Goal: Transaction & Acquisition: Purchase product/service

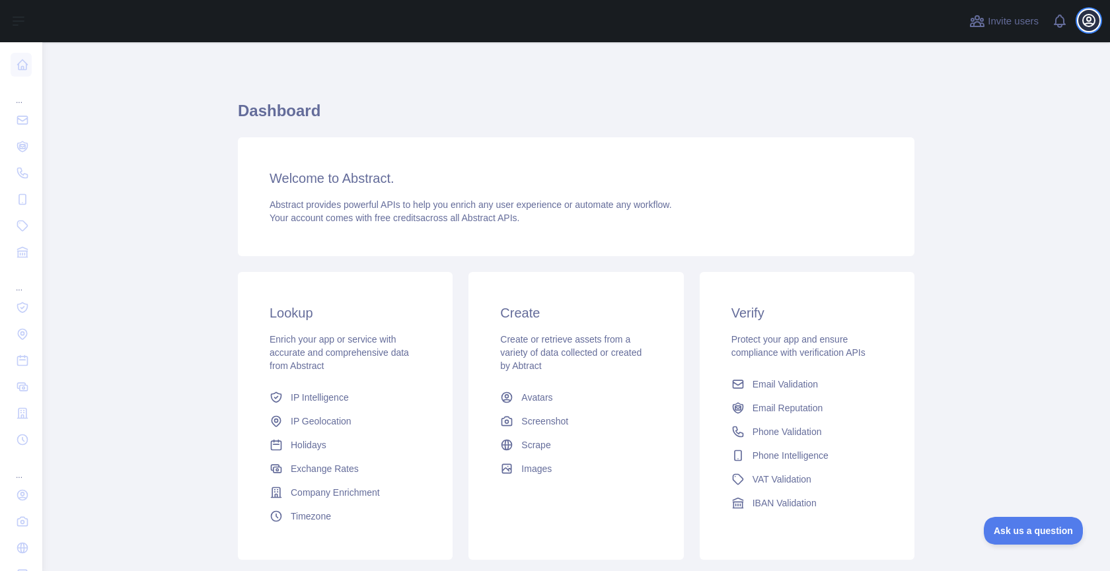
click at [1089, 24] on icon "button" at bounding box center [1089, 21] width 16 height 16
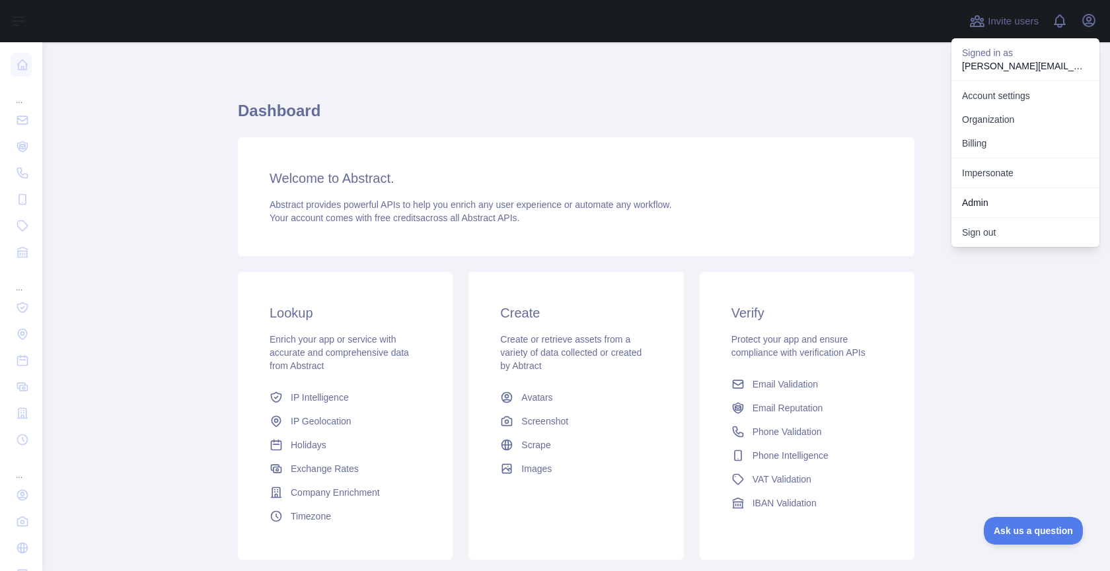
click at [995, 209] on link "Admin" at bounding box center [1025, 203] width 148 height 24
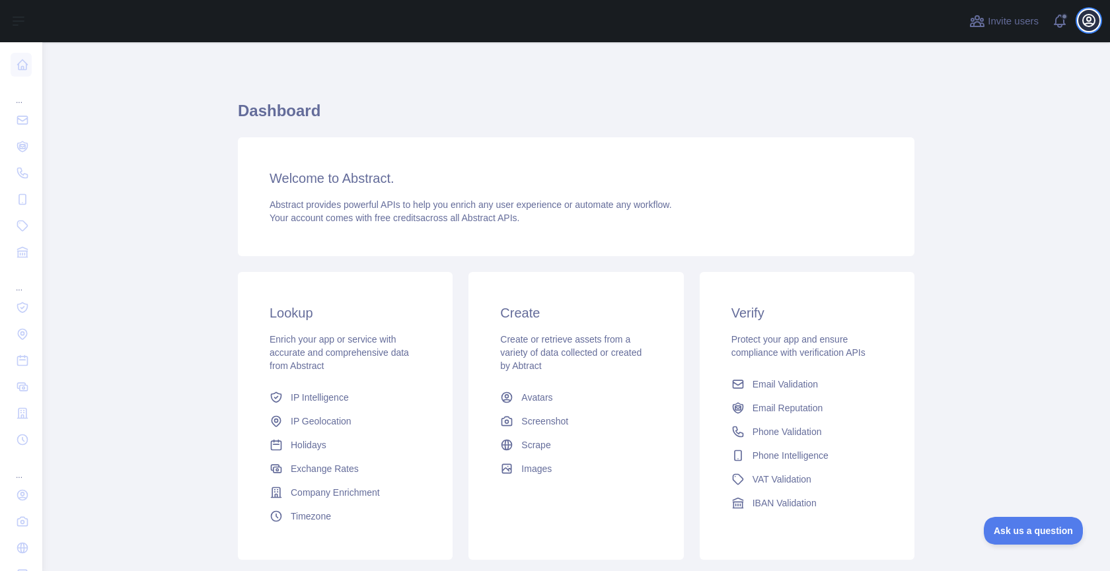
click at [1089, 19] on icon "button" at bounding box center [1089, 21] width 16 height 16
click at [1083, 19] on icon "button" at bounding box center [1089, 21] width 12 height 12
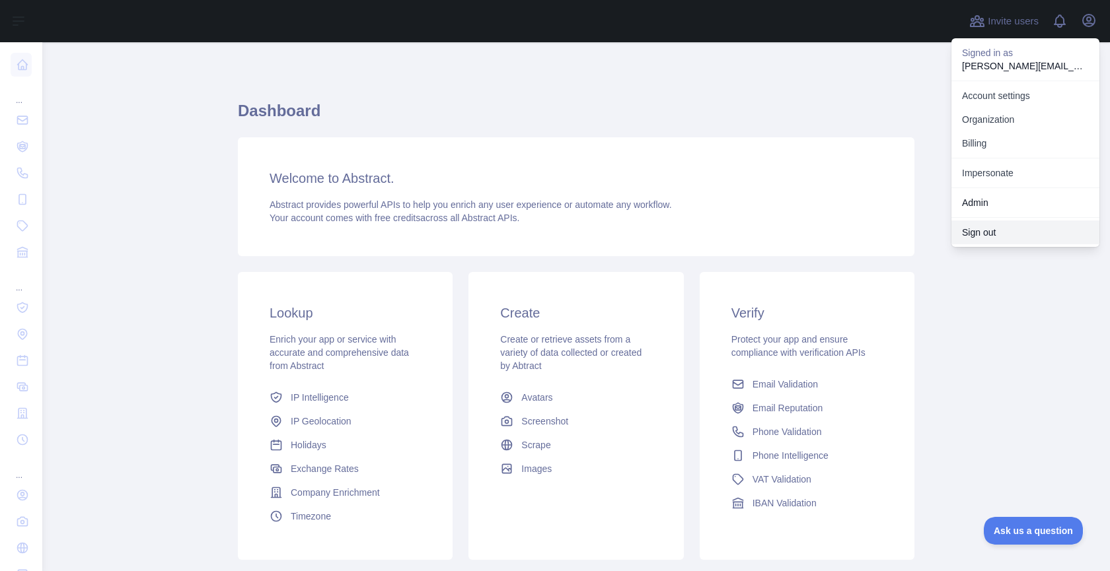
click at [999, 237] on button "Sign out" at bounding box center [1025, 233] width 148 height 24
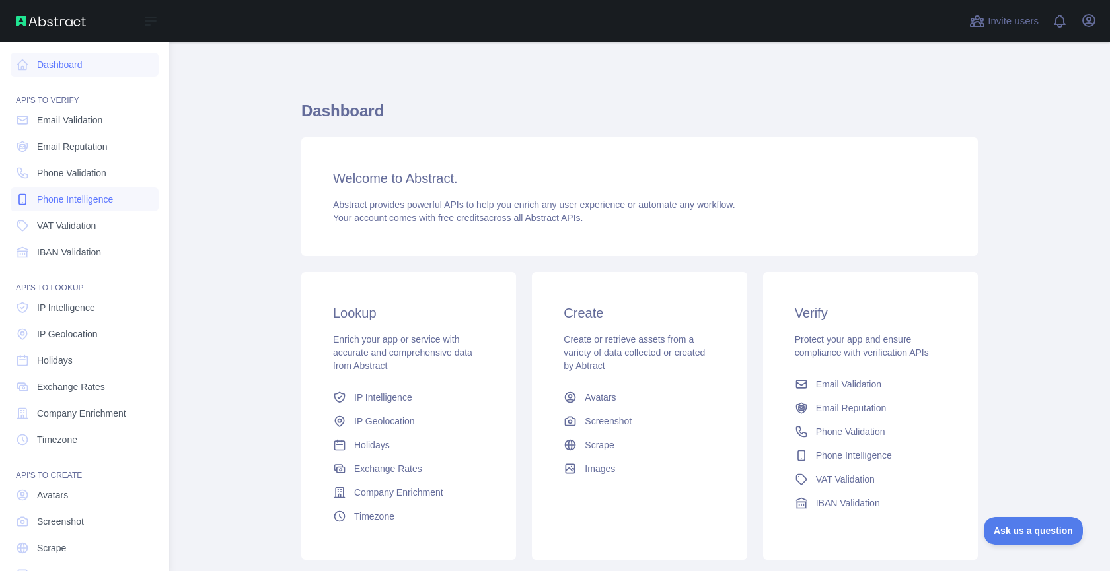
click at [63, 197] on span "Phone Intelligence" at bounding box center [75, 199] width 76 height 13
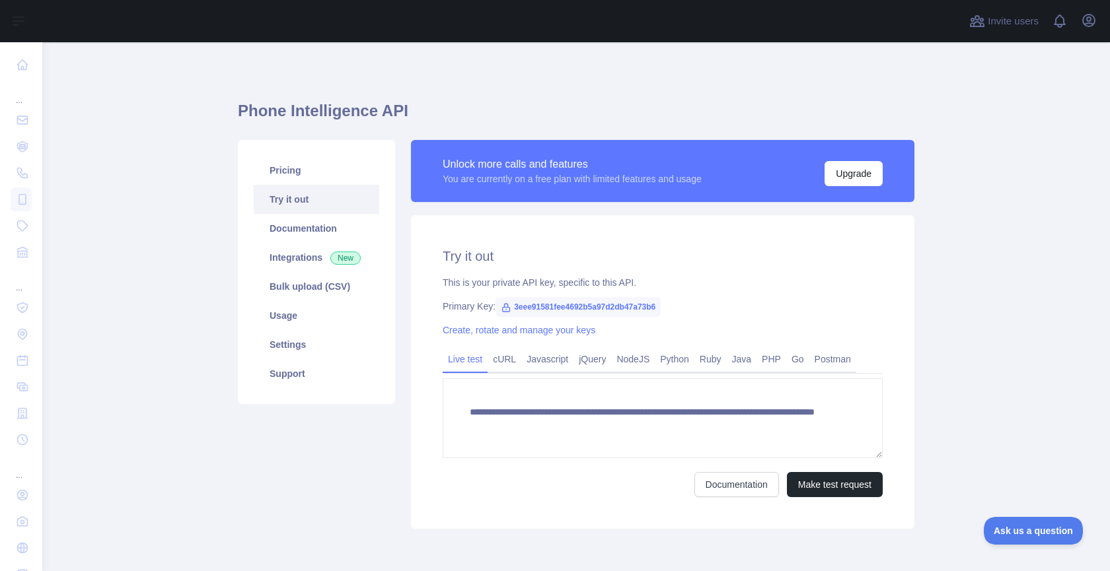
click at [820, 173] on div "Unlock more calls and features You are currently on a free plan with limited fe…" at bounding box center [663, 171] width 440 height 30
click at [849, 173] on button "Upgrade" at bounding box center [853, 173] width 58 height 25
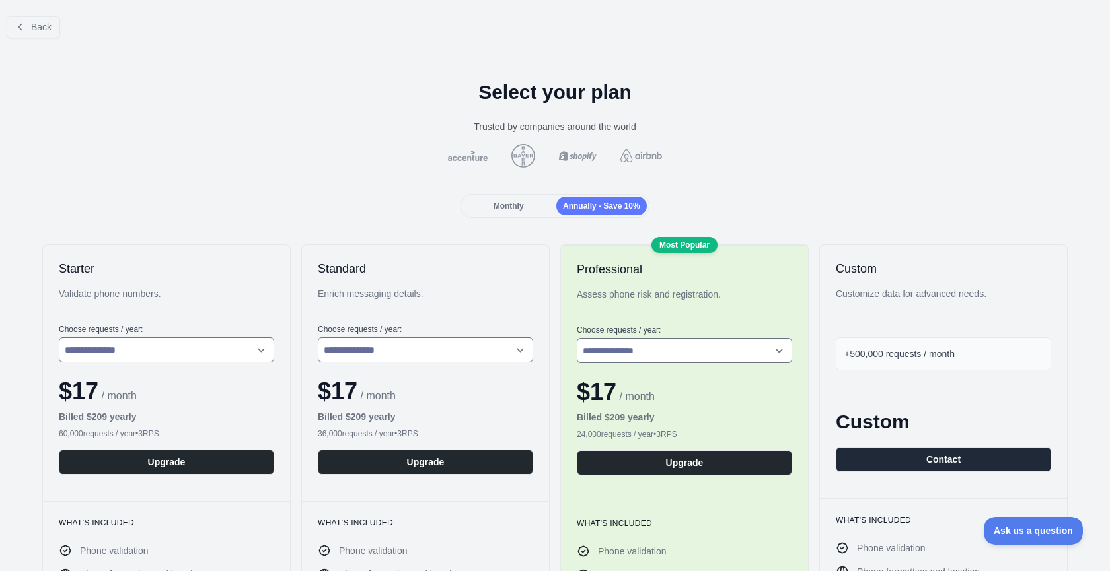
click at [532, 209] on div "Monthly" at bounding box center [508, 206] width 90 height 18
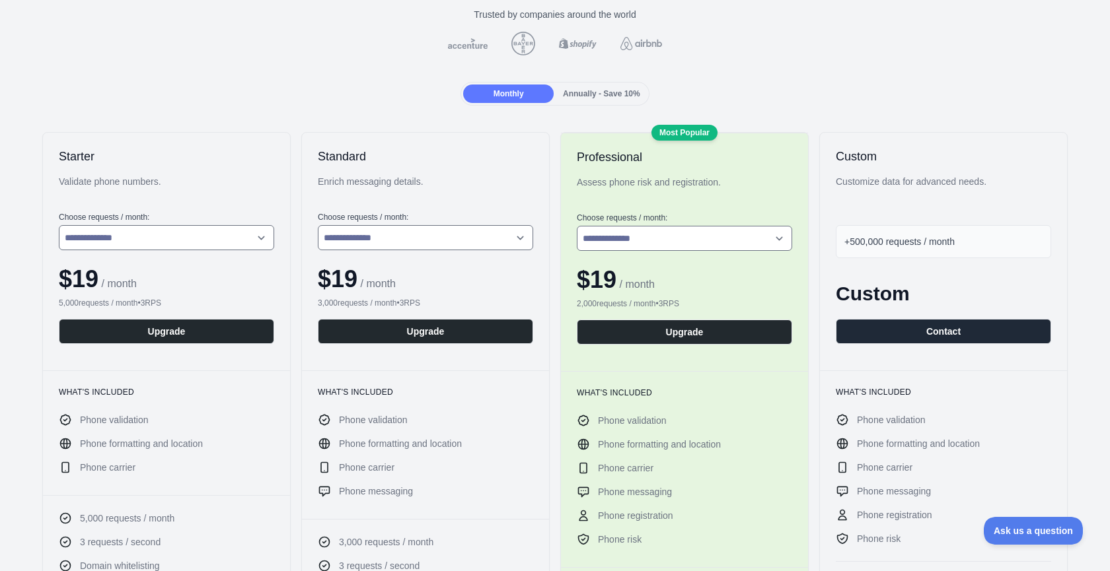
scroll to position [114, 0]
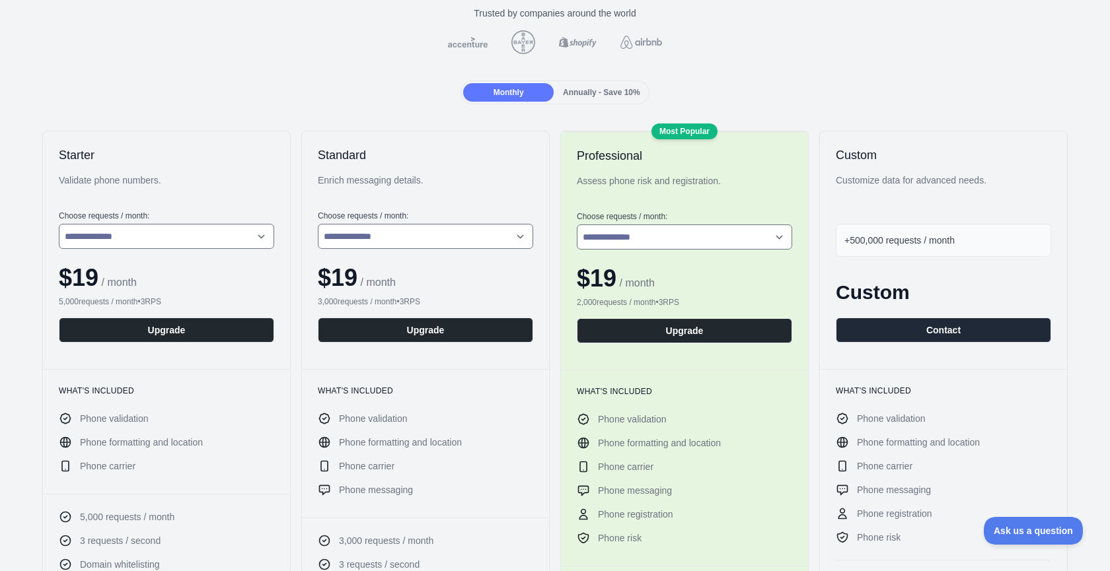
click at [75, 159] on h2 "Starter" at bounding box center [166, 155] width 215 height 16
click at [349, 155] on h2 "Standard" at bounding box center [425, 155] width 215 height 16
click at [624, 153] on h2 "Professional" at bounding box center [684, 156] width 215 height 16
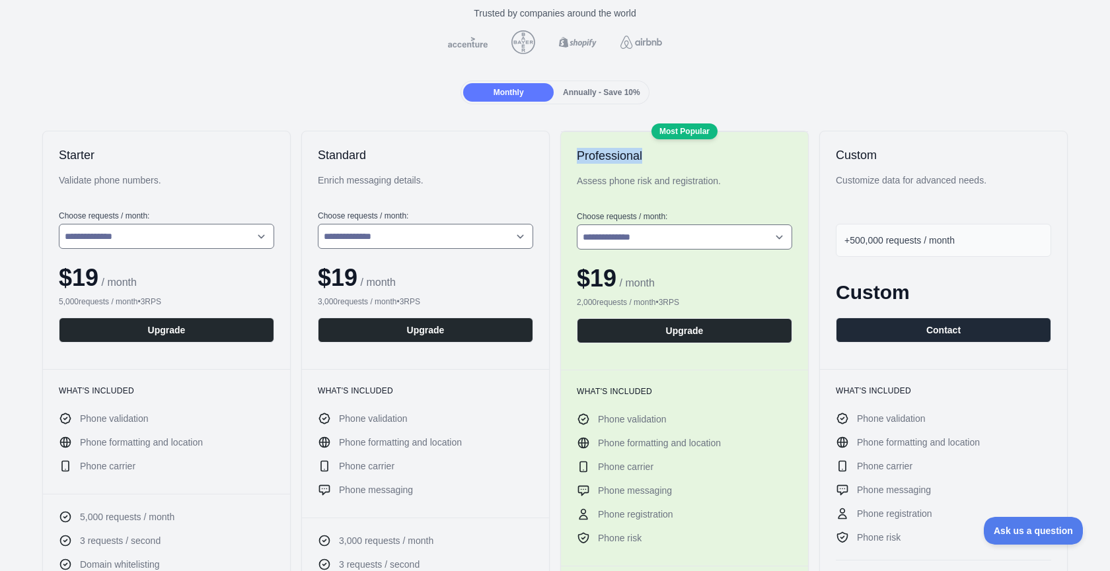
click at [624, 153] on h2 "Professional" at bounding box center [684, 156] width 215 height 16
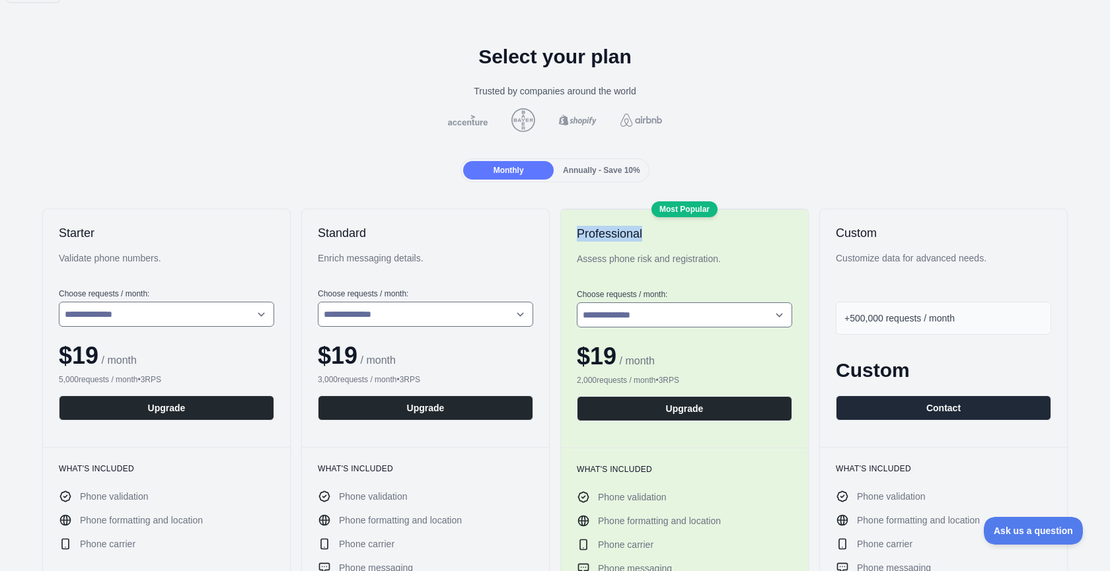
scroll to position [28, 0]
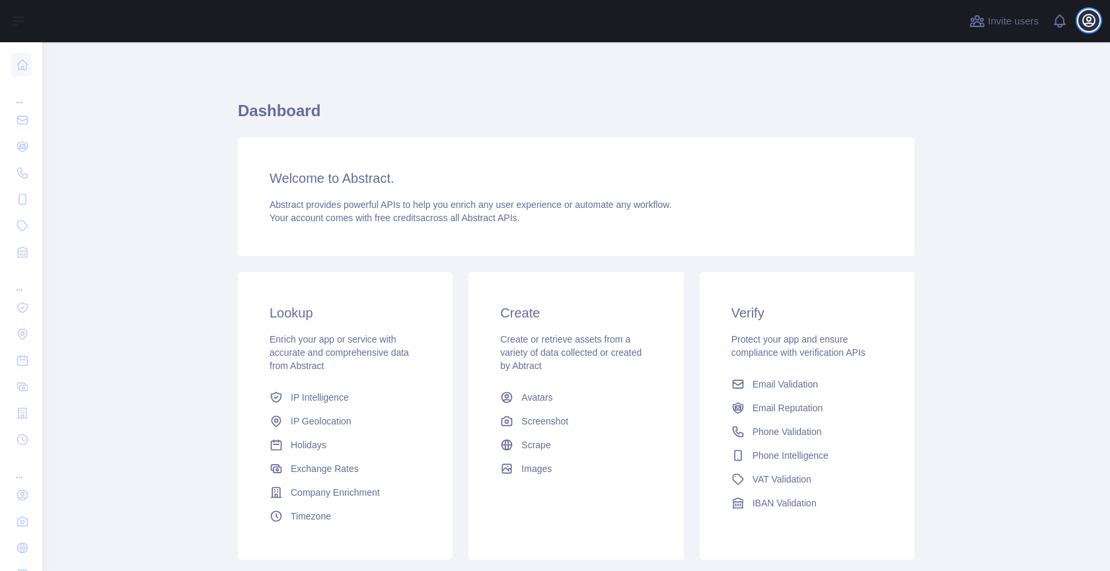
click at [1095, 26] on icon "button" at bounding box center [1089, 21] width 16 height 16
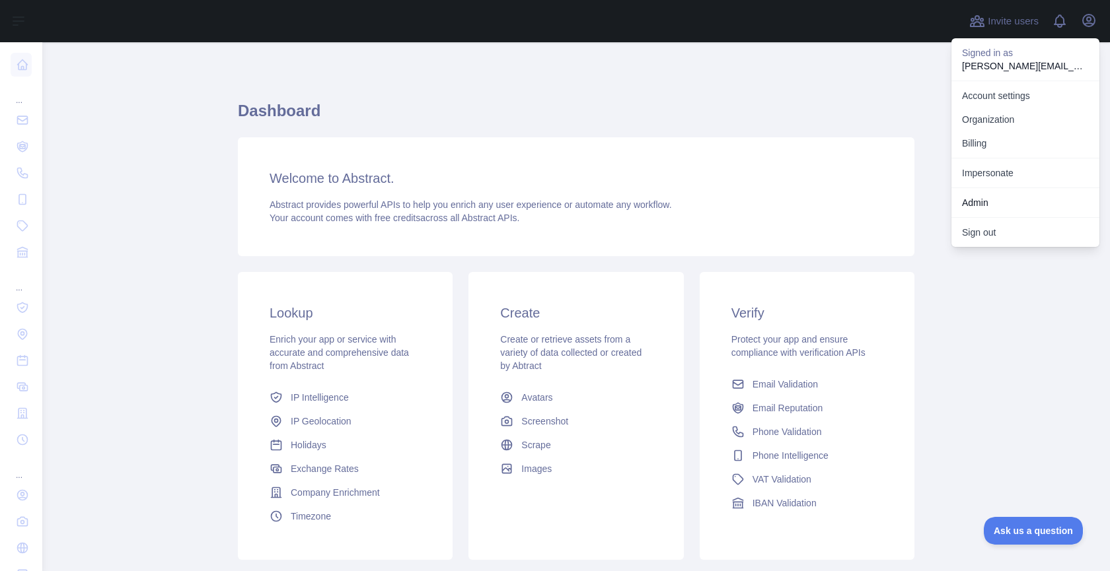
click at [1007, 201] on link "Admin" at bounding box center [1025, 203] width 148 height 24
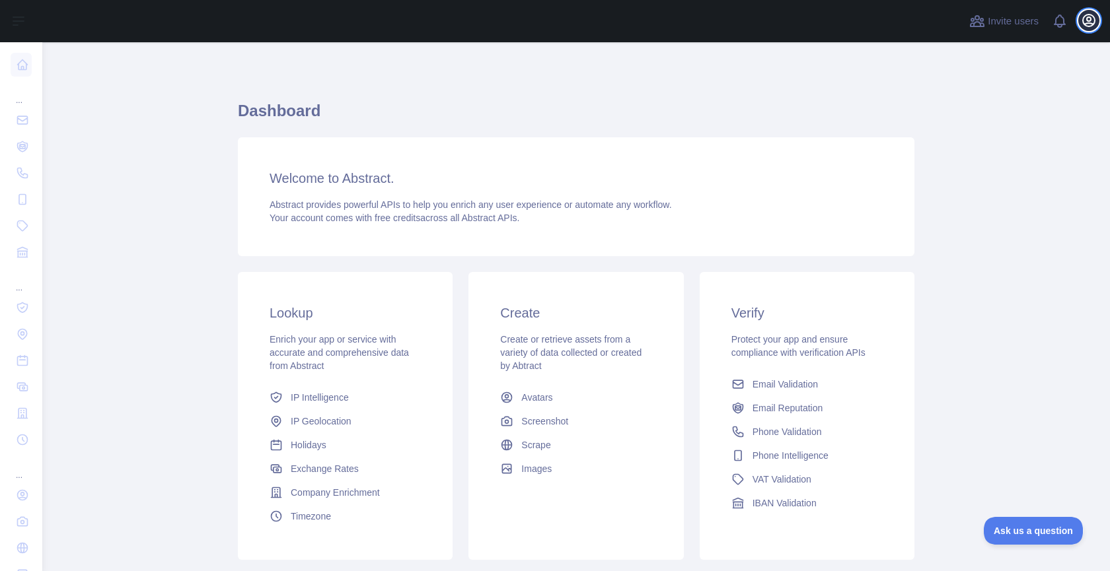
click at [1087, 17] on icon "button" at bounding box center [1089, 21] width 16 height 16
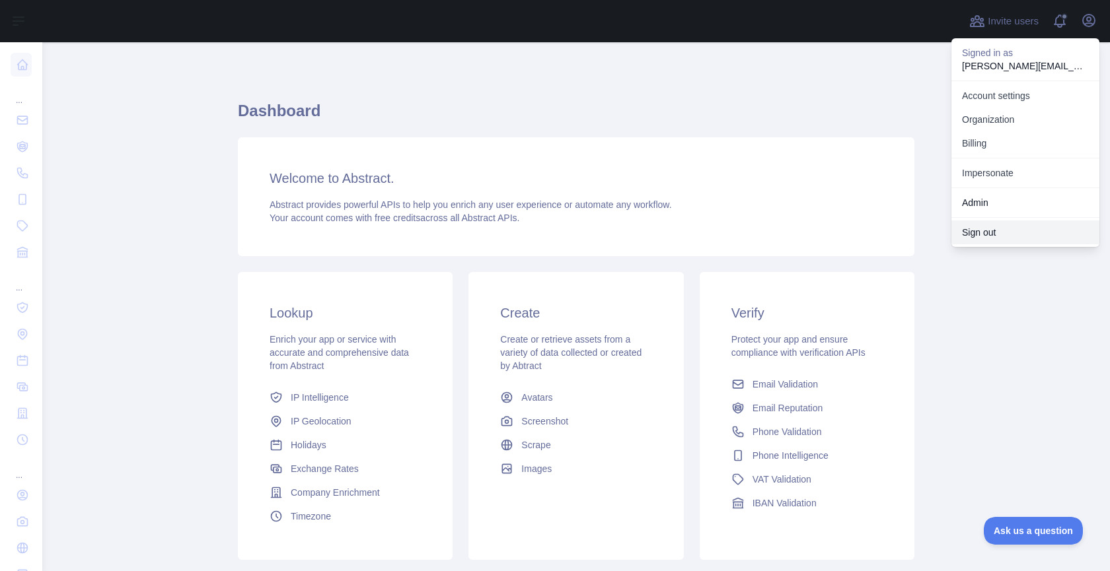
click at [971, 232] on button "Sign out" at bounding box center [1025, 233] width 148 height 24
